Goal: Task Accomplishment & Management: Manage account settings

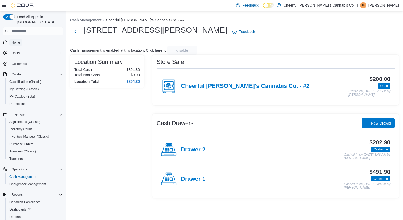
click at [16, 40] on span "Home" at bounding box center [16, 42] width 8 height 4
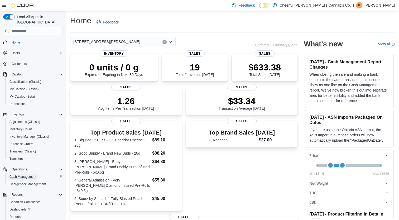
click at [29, 175] on span "Cash Management" at bounding box center [23, 177] width 27 height 4
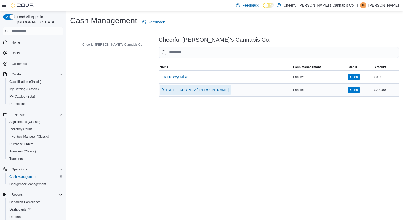
click at [177, 88] on button "[STREET_ADDRESS][PERSON_NAME]" at bounding box center [195, 90] width 71 height 11
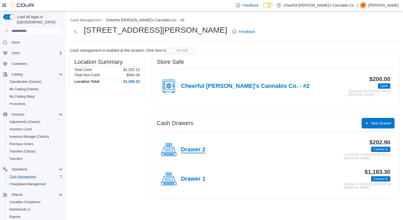
click at [198, 150] on h4 "Drawer 2" at bounding box center [193, 149] width 25 height 7
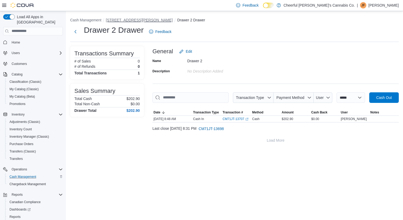
click at [113, 20] on button "[STREET_ADDRESS][PERSON_NAME]" at bounding box center [139, 20] width 67 height 4
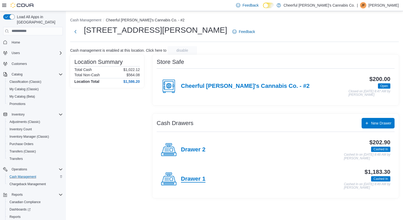
click at [195, 179] on h4 "Drawer 1" at bounding box center [193, 179] width 25 height 7
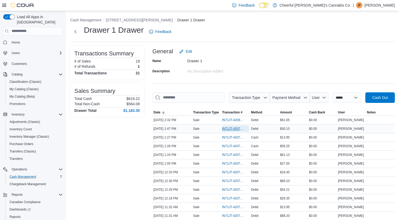
click at [231, 130] on span "IN71JT-420786" at bounding box center [233, 129] width 22 height 4
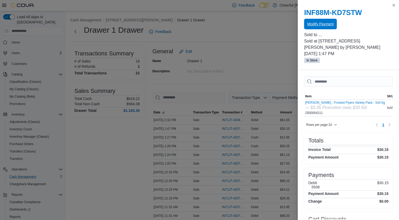
click at [315, 23] on span "Modify Payment" at bounding box center [320, 23] width 26 height 5
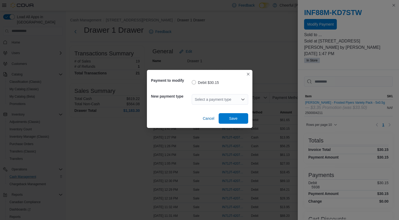
click at [242, 101] on icon "Open list of options" at bounding box center [243, 99] width 4 height 4
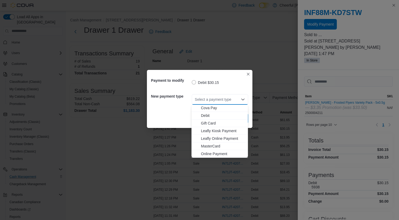
scroll to position [31, 0]
click at [230, 131] on span "MasterCard" at bounding box center [223, 130] width 44 height 5
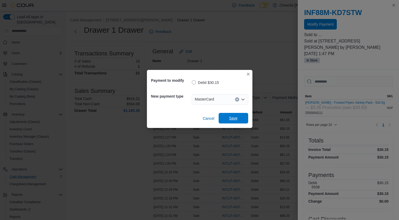
click at [232, 121] on span "Save" at bounding box center [233, 118] width 8 height 5
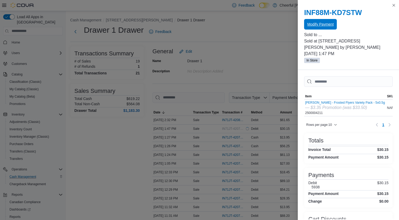
scroll to position [0, 0]
click at [395, 6] on button "Close this dialog" at bounding box center [394, 5] width 6 height 6
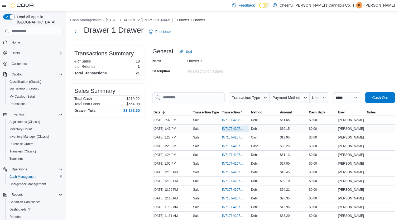
click at [235, 130] on span "IN71JT-420786" at bounding box center [233, 129] width 22 height 4
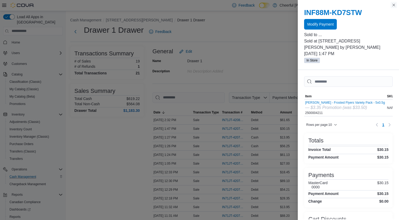
click at [392, 6] on button "Close this dialog" at bounding box center [394, 5] width 6 height 6
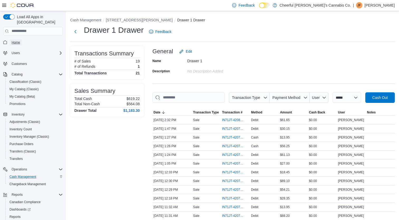
click at [14, 40] on span "Home" at bounding box center [16, 42] width 8 height 4
